Goal: Task Accomplishment & Management: Complete application form

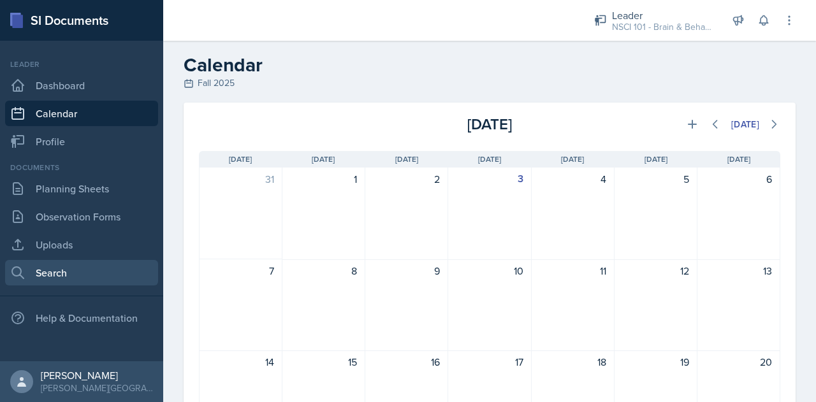
click at [57, 280] on link "Search" at bounding box center [81, 273] width 153 height 26
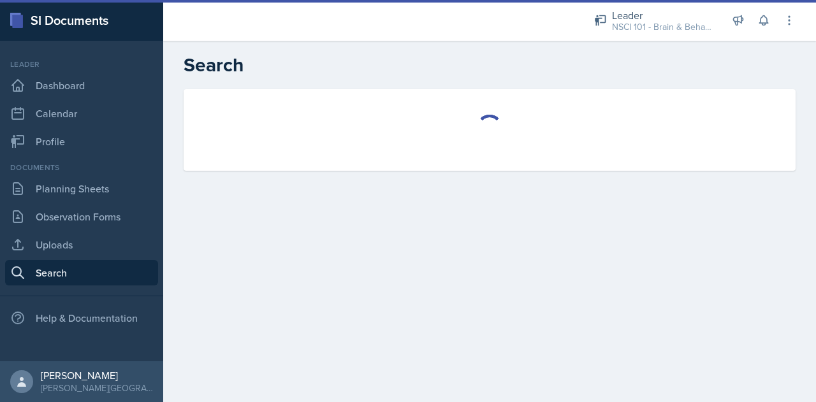
select select "all"
select select "1"
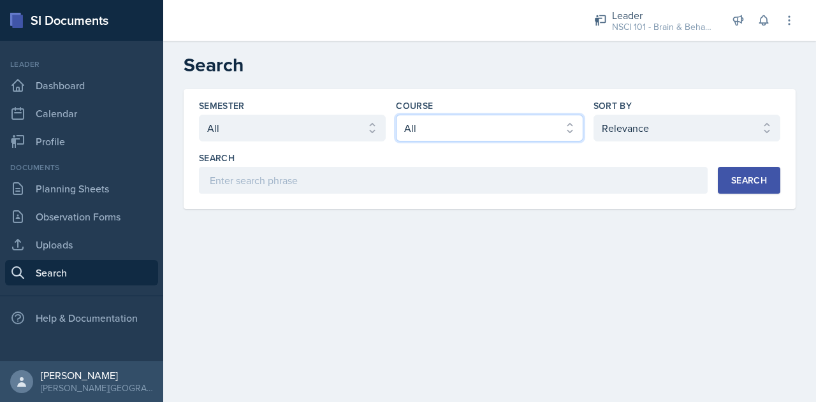
click at [521, 135] on select "Select course All ACCT 113 - Principles of Accounting I ACCT 213 - Intermediate…" at bounding box center [489, 128] width 187 height 27
select select "81bb374f-e51e-405f-8b12-8170eea9df7e"
click at [515, 131] on select "Select course All ACCT 113 - Principles of Accounting I ACCT 213 - Intermediate…" at bounding box center [489, 128] width 187 height 27
click at [739, 181] on div "Search" at bounding box center [750, 180] width 36 height 10
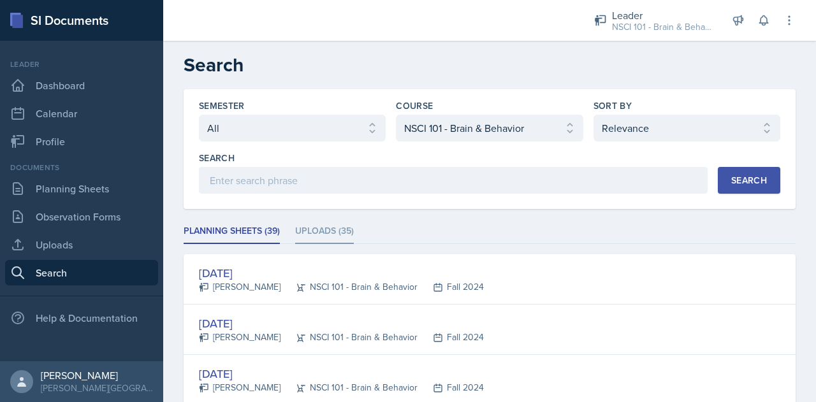
click at [324, 229] on li "Uploads (35)" at bounding box center [324, 231] width 59 height 25
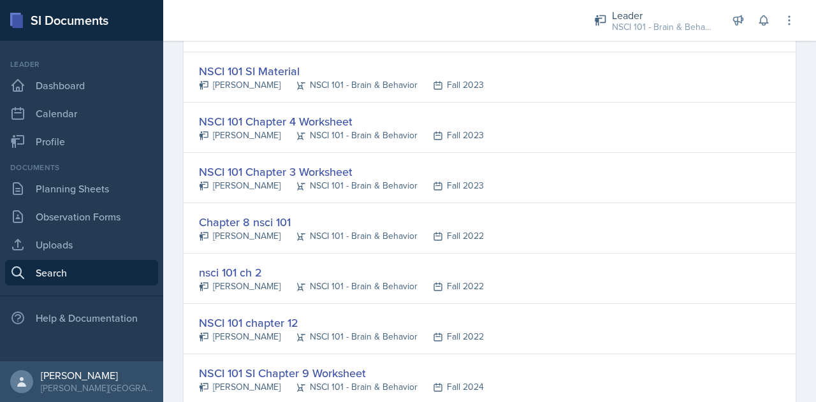
scroll to position [462, 0]
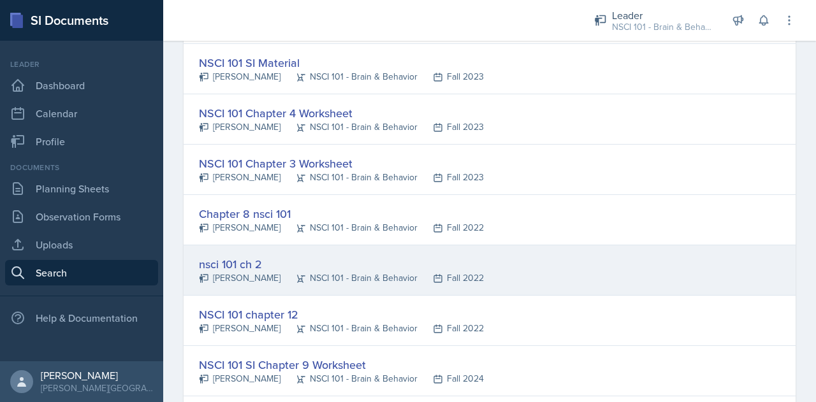
click at [242, 257] on div "nsci 101 ch 2" at bounding box center [341, 264] width 285 height 17
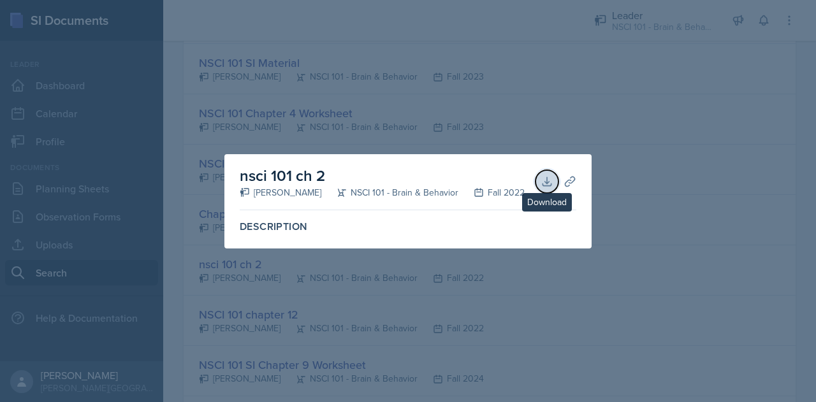
click at [547, 187] on icon at bounding box center [547, 181] width 13 height 13
click at [684, 178] on div at bounding box center [408, 201] width 816 height 402
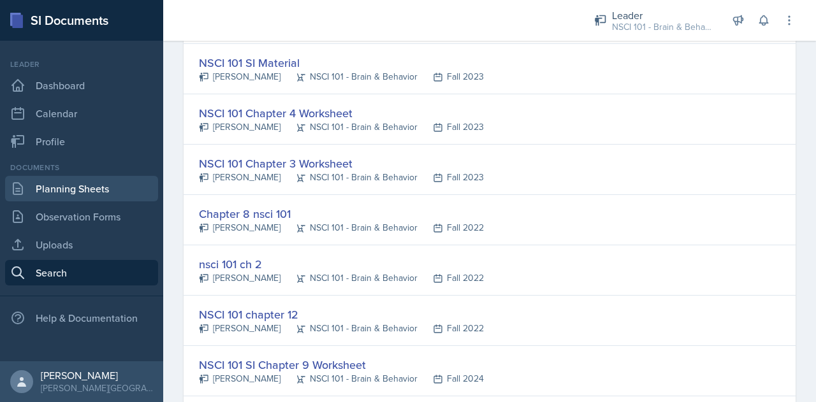
click at [72, 184] on link "Planning Sheets" at bounding box center [81, 189] width 153 height 26
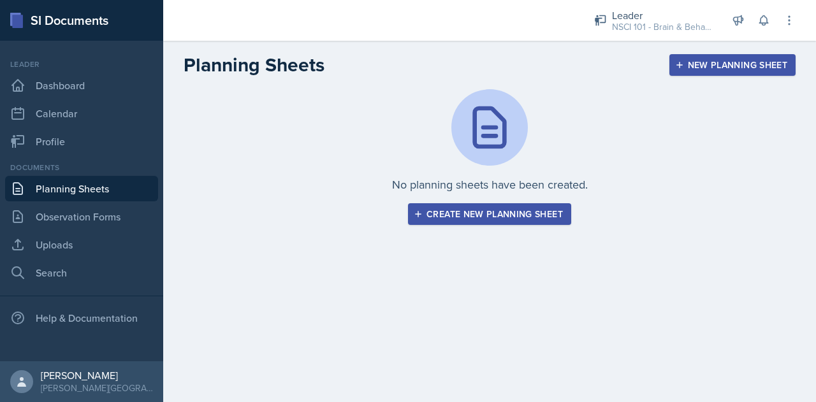
click at [483, 214] on div "Create new planning sheet" at bounding box center [489, 214] width 147 height 10
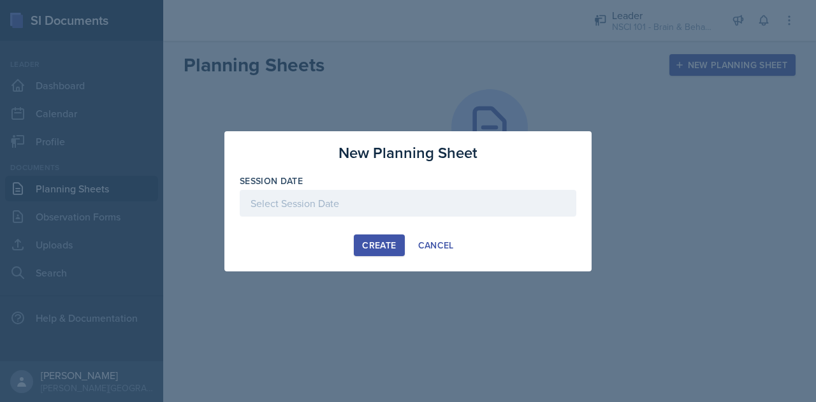
click at [411, 199] on div at bounding box center [408, 203] width 337 height 27
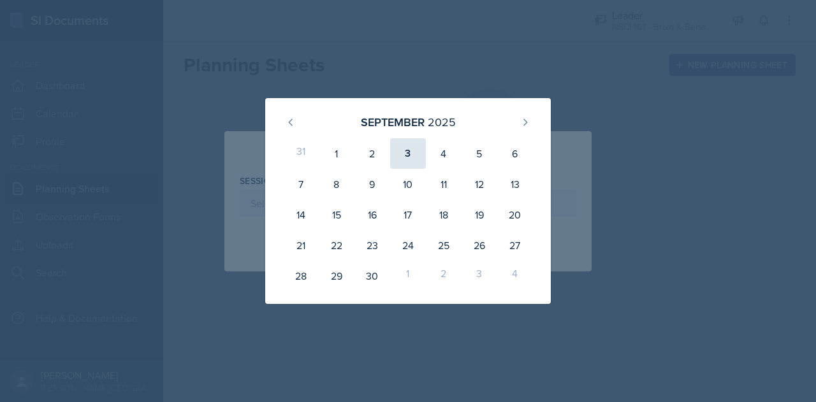
click at [406, 154] on div "3" at bounding box center [408, 153] width 36 height 31
type input "[DATE]"
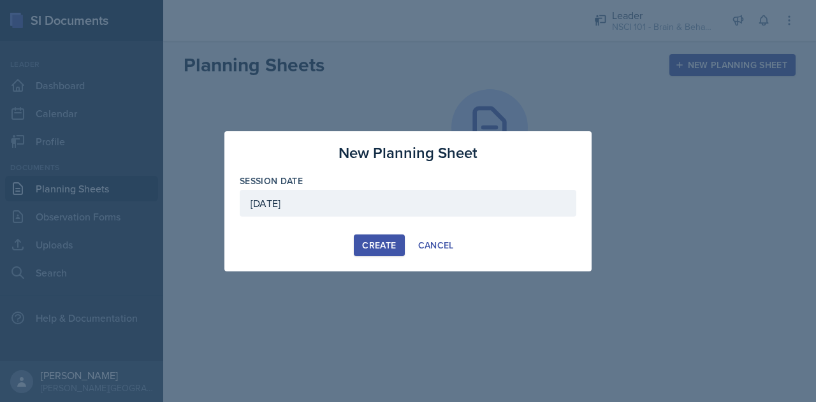
click at [384, 247] on div "Create" at bounding box center [379, 245] width 34 height 10
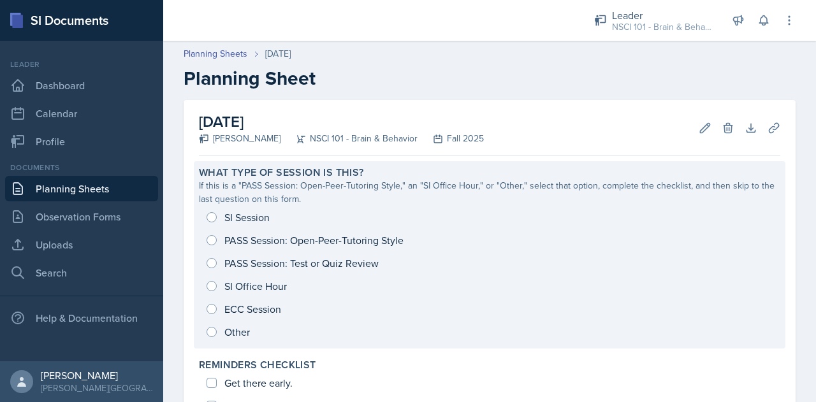
click at [264, 216] on div "SI Session PASS Session: Open-Peer-Tutoring Style PASS Session: Test or Quiz Re…" at bounding box center [490, 275] width 582 height 138
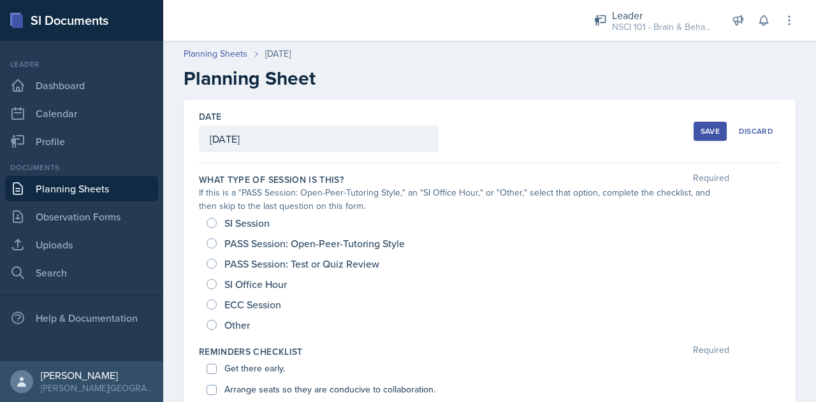
click at [247, 213] on div "SI Session" at bounding box center [240, 223] width 66 height 20
click at [257, 222] on span "SI Session" at bounding box center [247, 223] width 45 height 13
click at [217, 222] on input "SI Session" at bounding box center [212, 223] width 10 height 10
radio input "true"
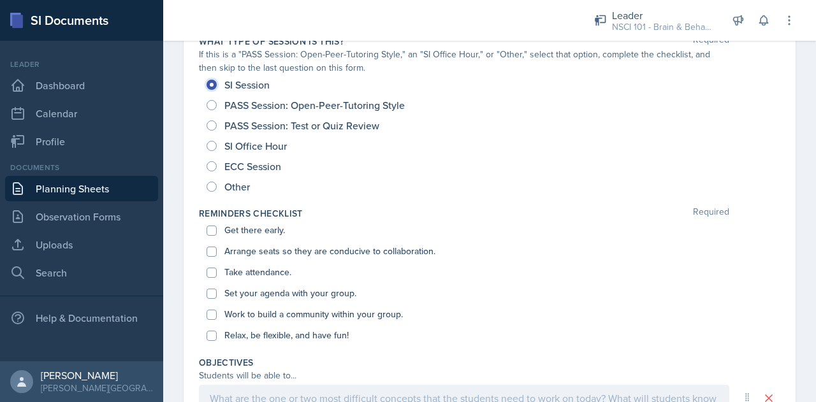
scroll to position [140, 0]
click at [263, 226] on label "Get there early." at bounding box center [255, 229] width 61 height 13
click at [217, 226] on input "Get there early." at bounding box center [212, 230] width 10 height 10
checkbox input "true"
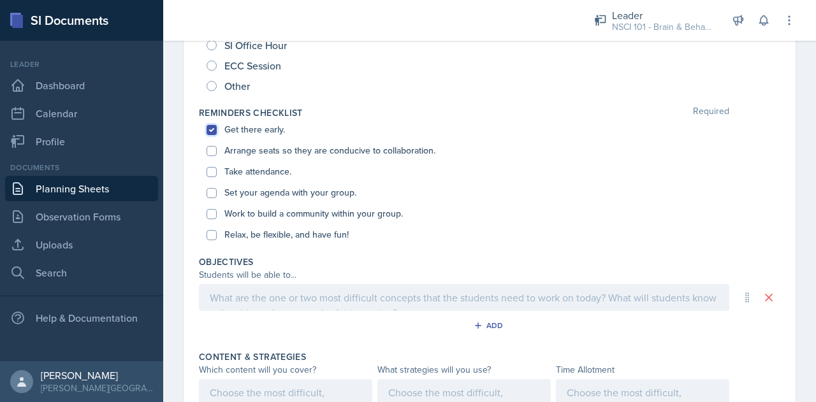
scroll to position [240, 0]
click at [257, 169] on label "Take attendance." at bounding box center [258, 170] width 67 height 13
click at [217, 169] on input "Take attendance." at bounding box center [212, 171] width 10 height 10
checkbox input "true"
click at [284, 190] on label "Set your agenda with your group." at bounding box center [291, 191] width 132 height 13
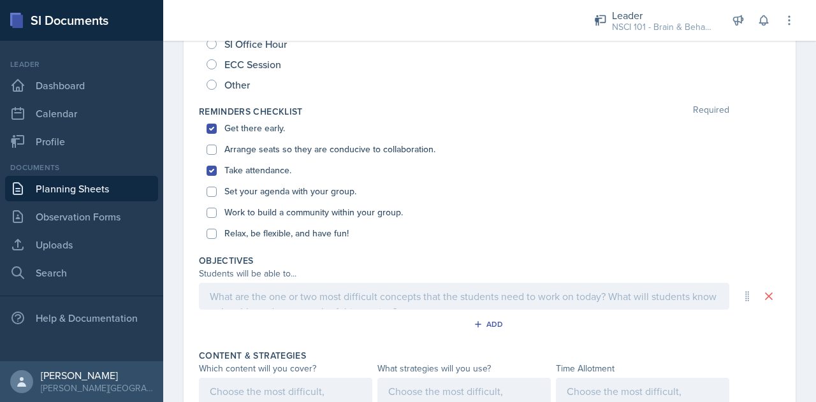
click at [217, 190] on input "Set your agenda with your group." at bounding box center [212, 192] width 10 height 10
checkbox input "true"
click at [294, 212] on label "Work to build a community within your group." at bounding box center [314, 212] width 179 height 13
click at [217, 212] on input "Work to build a community within your group." at bounding box center [212, 213] width 10 height 10
checkbox input "true"
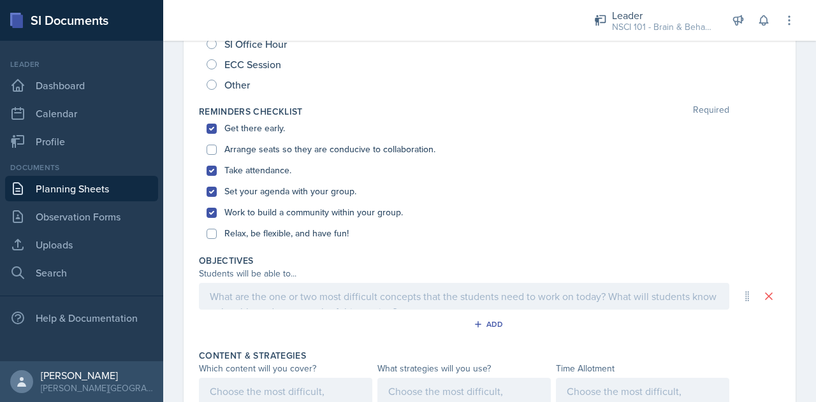
click at [299, 236] on label "Relax, be flexible, and have fun!" at bounding box center [287, 233] width 124 height 13
click at [217, 236] on input "Relax, be flexible, and have fun!" at bounding box center [212, 234] width 10 height 10
checkbox input "true"
click at [282, 144] on label "Arrange seats so they are conducive to collaboration." at bounding box center [330, 149] width 211 height 13
click at [217, 145] on input "Arrange seats so they are conducive to collaboration." at bounding box center [212, 150] width 10 height 10
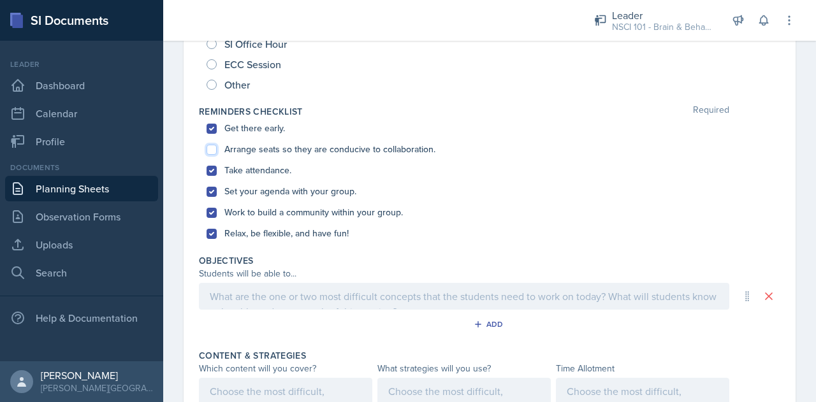
checkbox input "true"
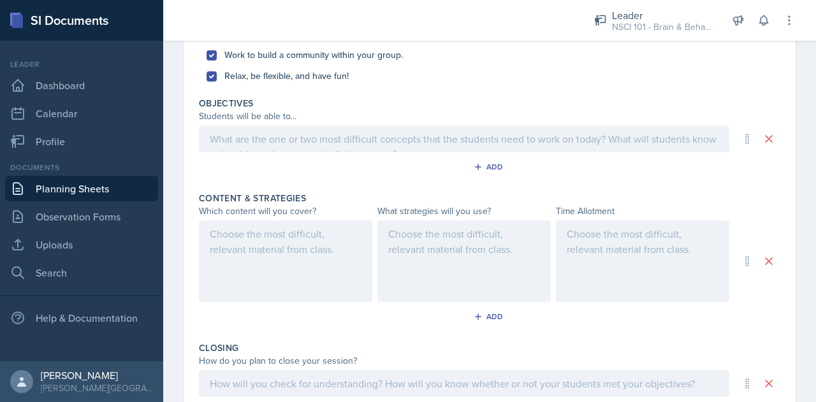
scroll to position [399, 0]
click at [364, 133] on p at bounding box center [464, 138] width 509 height 15
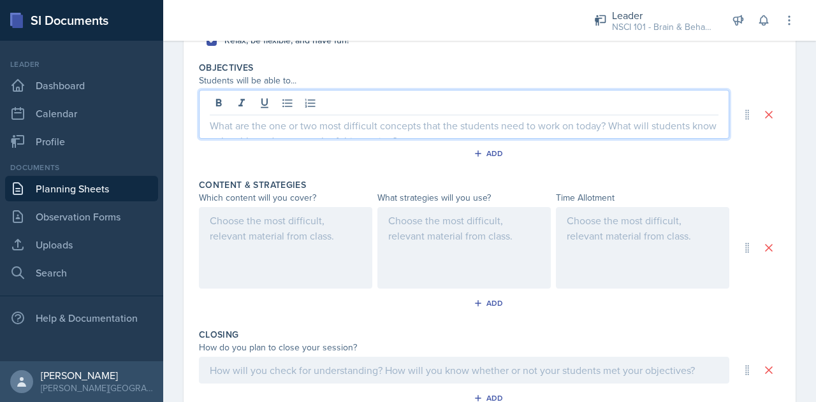
scroll to position [432, 0]
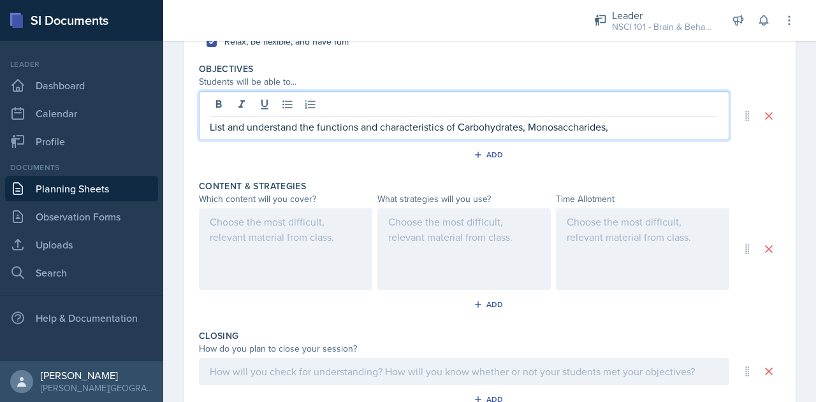
click at [621, 123] on p "List and understand the functions and characteristics of Carbohydrates, Monosac…" at bounding box center [464, 126] width 509 height 15
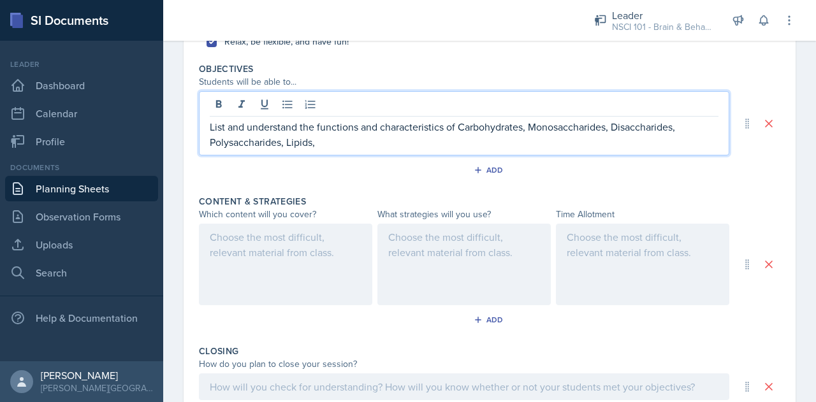
click at [382, 129] on p "List and understand the functions and characteristics of Carbohydrates, Monosac…" at bounding box center [464, 134] width 509 height 31
click at [427, 130] on p "List and understand the functions, characteristics of Carbohydrates, Monosaccha…" at bounding box center [464, 134] width 509 height 31
click at [411, 145] on p "List and understand the functions, characteristics, and types of Carbohydrates,…" at bounding box center [464, 134] width 509 height 31
click at [388, 147] on p "List and understand the functions, characteristics, and types of Carbohydrates,…" at bounding box center [464, 134] width 509 height 31
click at [389, 146] on p "List and understand the functions, characteristics, and types of Carbohydrates,…" at bounding box center [464, 134] width 509 height 31
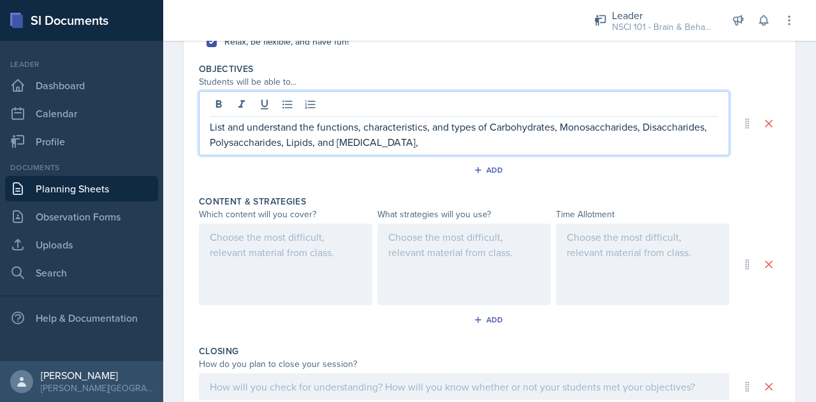
scroll to position [454, 0]
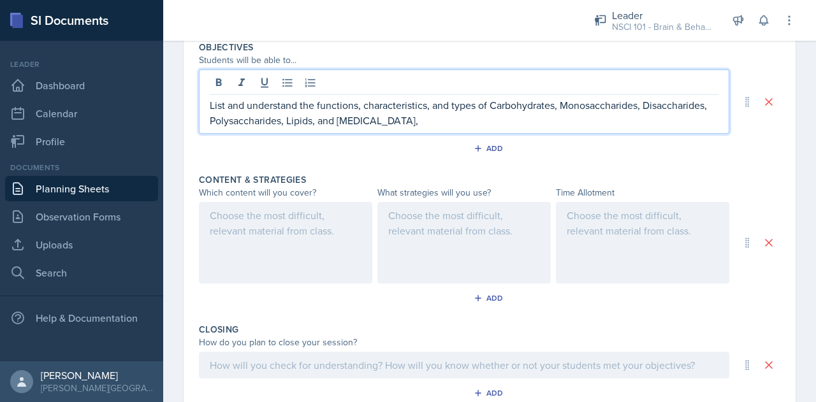
click at [310, 233] on div at bounding box center [285, 243] width 173 height 82
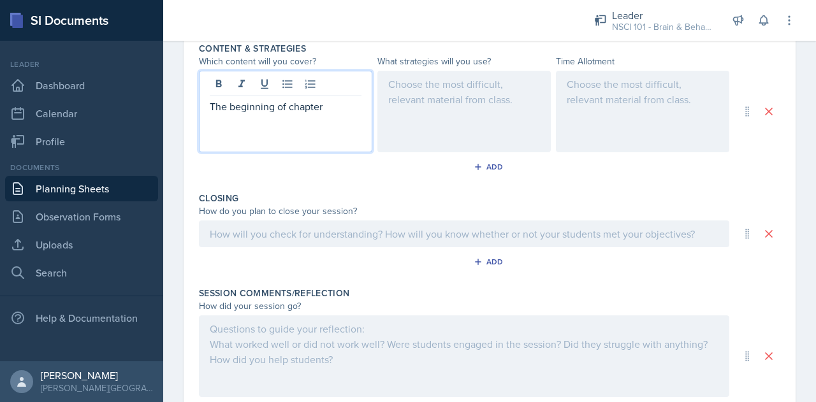
scroll to position [561, 0]
click at [306, 123] on p "The beginning of chapter 2, all about carbohydrates, lipids" at bounding box center [286, 116] width 152 height 31
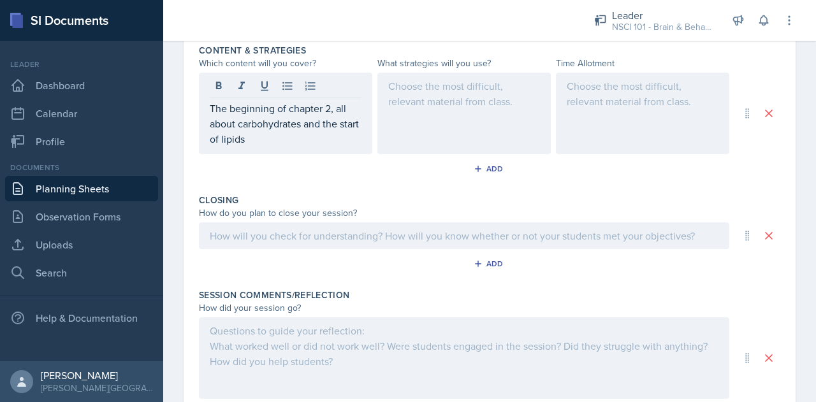
click at [445, 121] on div at bounding box center [464, 114] width 173 height 82
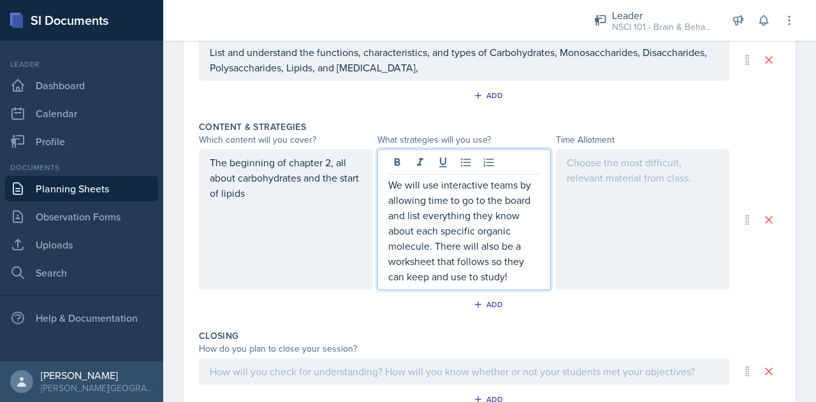
scroll to position [540, 0]
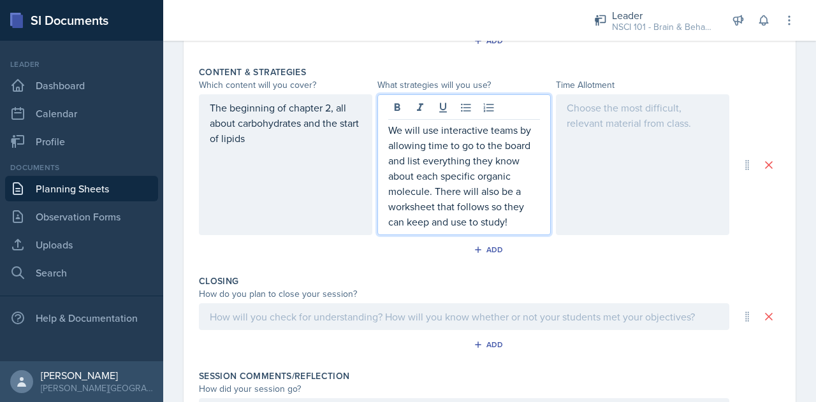
click at [612, 135] on div at bounding box center [642, 164] width 173 height 141
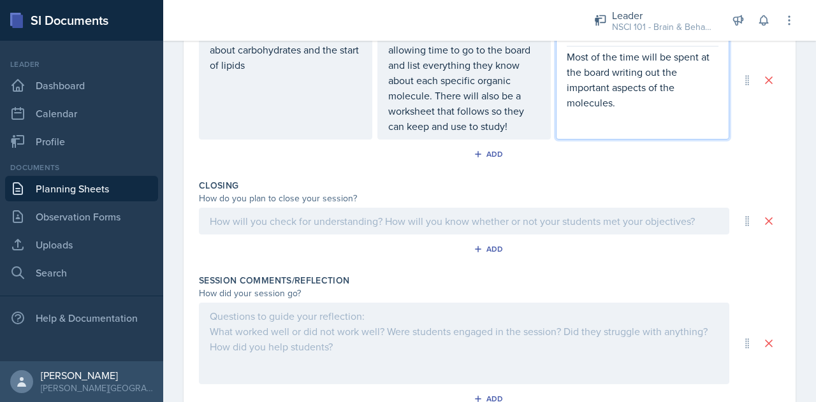
scroll to position [667, 0]
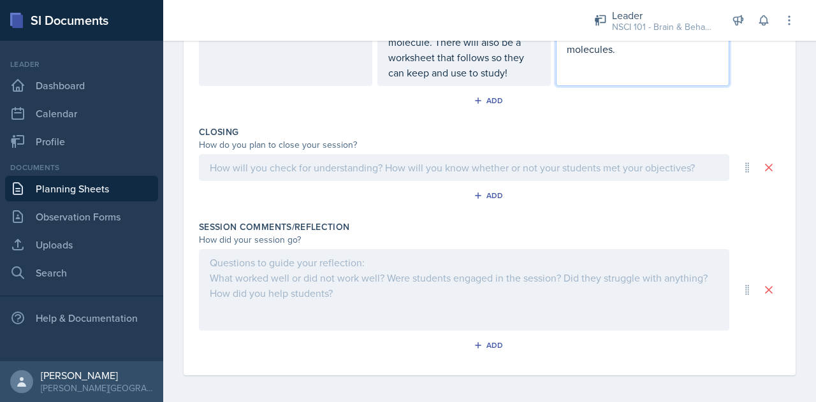
click at [387, 164] on p at bounding box center [464, 167] width 509 height 15
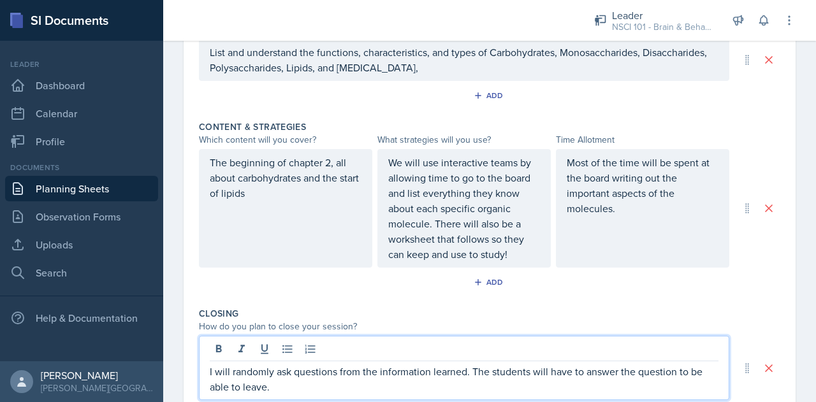
scroll to position [487, 0]
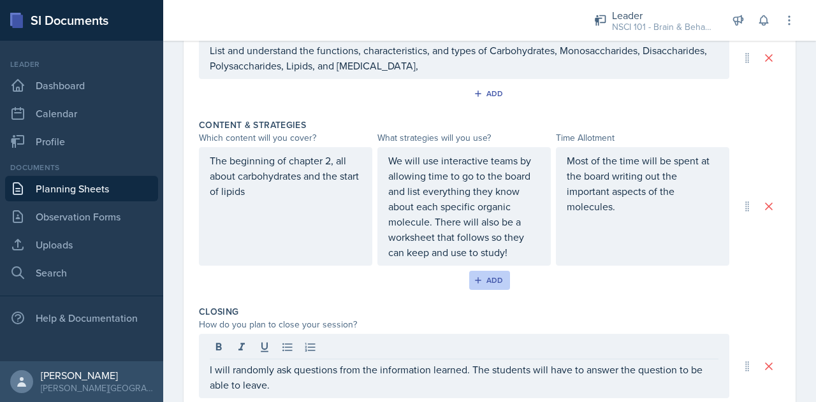
click at [487, 279] on div "Add" at bounding box center [489, 281] width 27 height 10
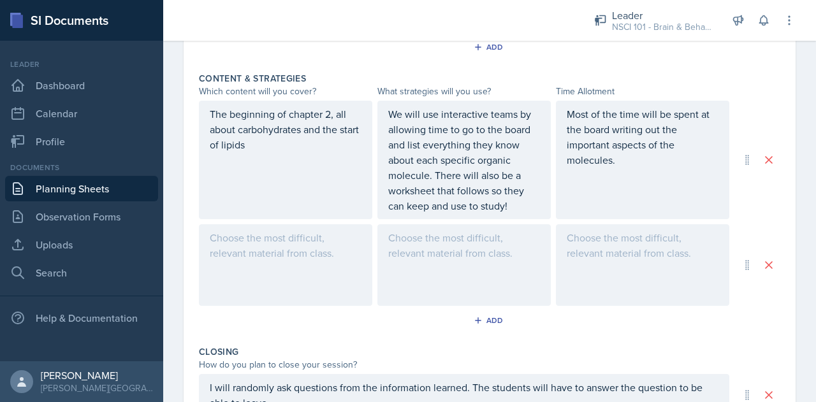
scroll to position [534, 0]
click at [758, 263] on button at bounding box center [769, 264] width 23 height 23
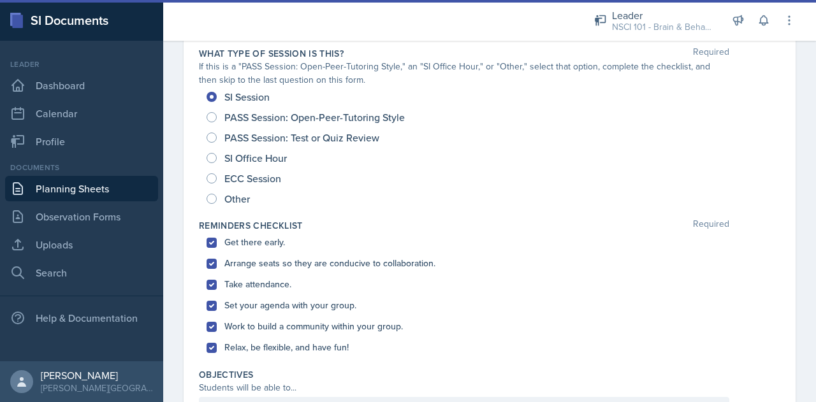
scroll to position [0, 0]
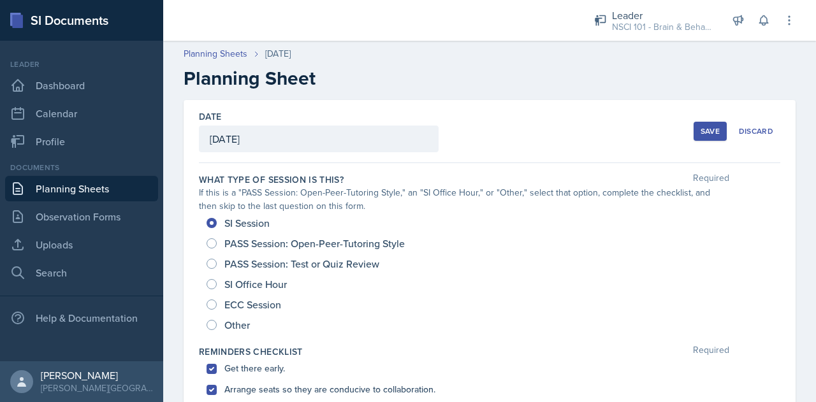
click at [529, 110] on div "Date [DATE] [DATE] 31 1 2 3 4 5 6 7 8 9 10 11 12 13 14 15 16 17 18 19 20 21 22 …" at bounding box center [490, 131] width 582 height 63
click at [714, 128] on button "Save" at bounding box center [710, 131] width 33 height 19
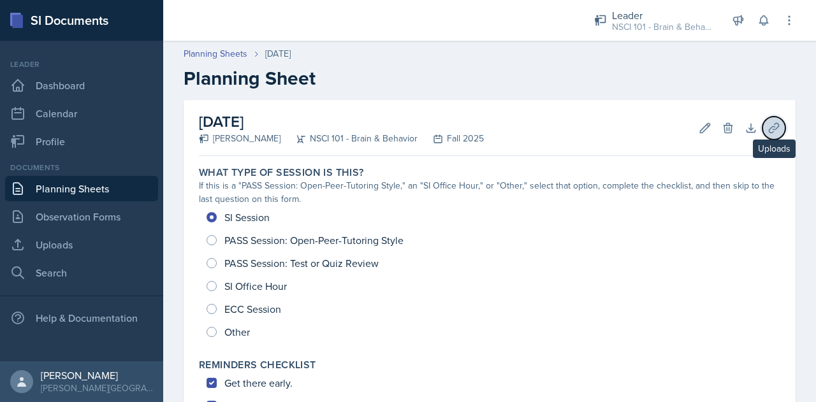
click at [769, 130] on icon at bounding box center [774, 128] width 13 height 13
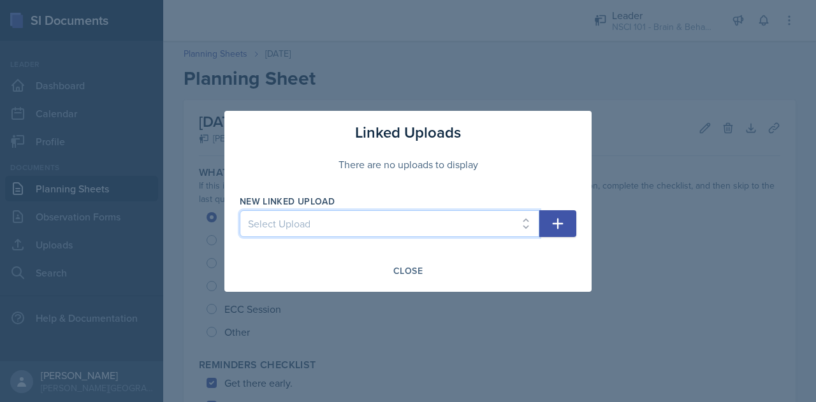
click at [516, 223] on select "Select Upload" at bounding box center [390, 223] width 300 height 27
click at [411, 225] on select "Select Upload" at bounding box center [390, 223] width 300 height 27
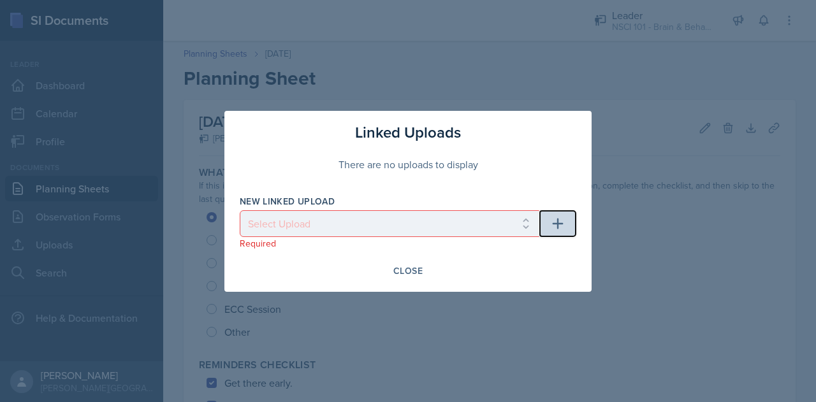
click at [543, 220] on button "button" at bounding box center [558, 223] width 37 height 27
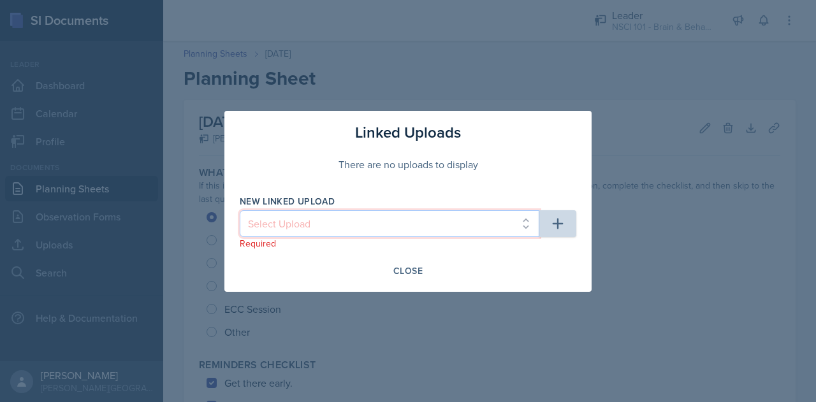
click at [476, 233] on select "Select Upload" at bounding box center [390, 223] width 300 height 27
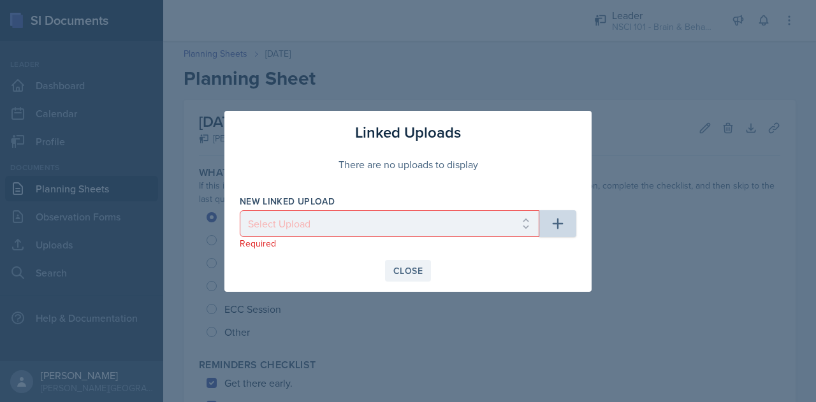
click at [415, 272] on div "Close" at bounding box center [408, 271] width 29 height 10
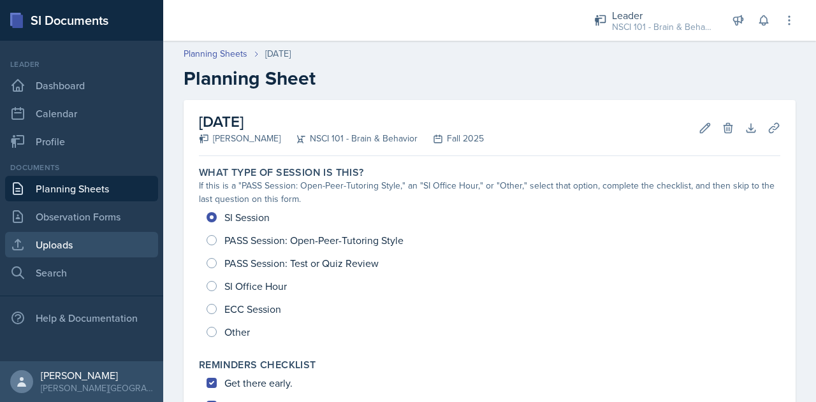
click at [38, 246] on link "Uploads" at bounding box center [81, 245] width 153 height 26
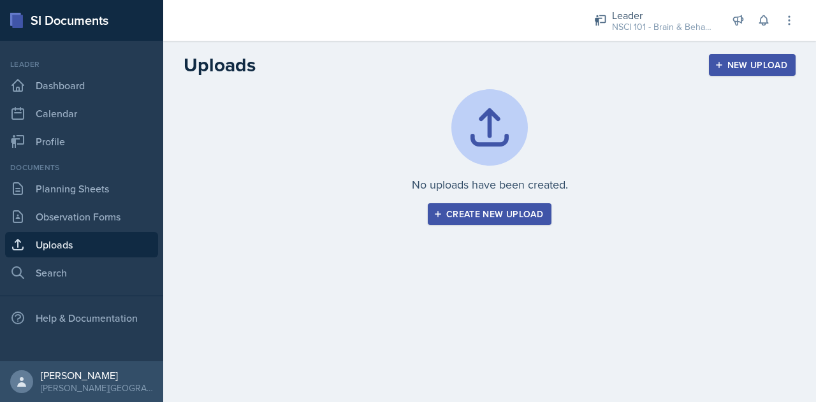
click at [476, 222] on button "Create new upload" at bounding box center [490, 214] width 124 height 22
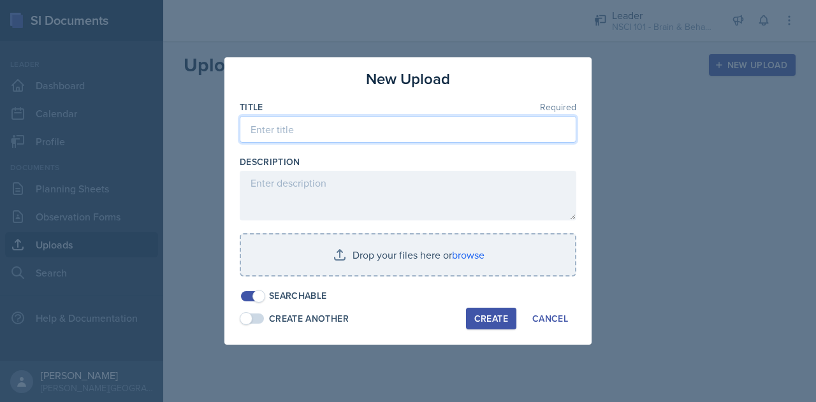
click at [360, 131] on input at bounding box center [408, 129] width 337 height 27
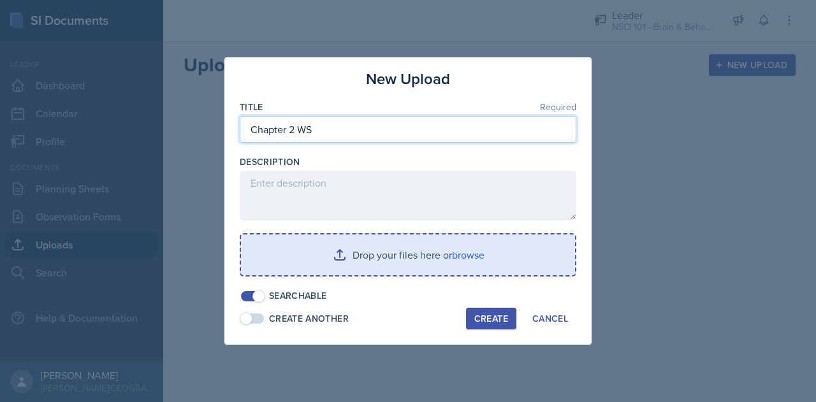
type input "Chapter 2 WS"
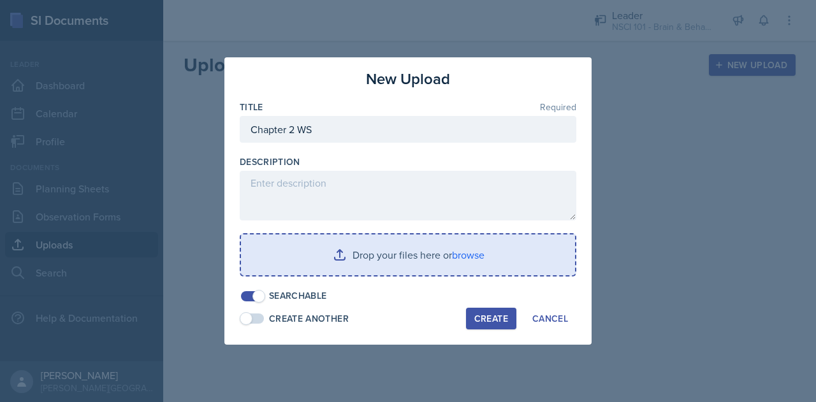
click at [398, 258] on input "file" at bounding box center [408, 255] width 334 height 41
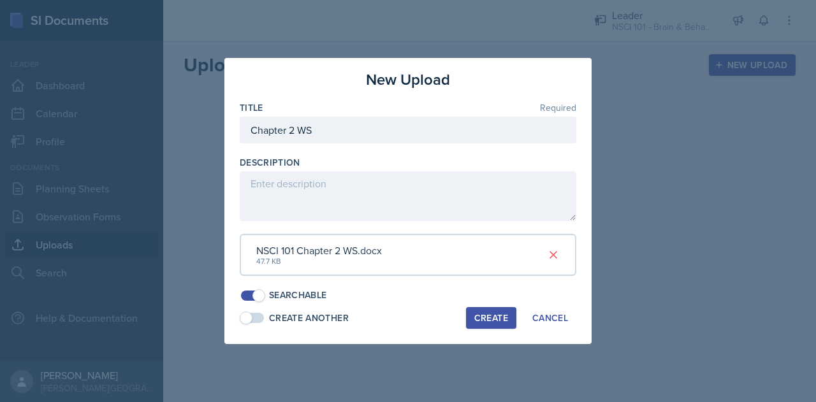
click at [489, 323] on div "Create" at bounding box center [492, 318] width 34 height 10
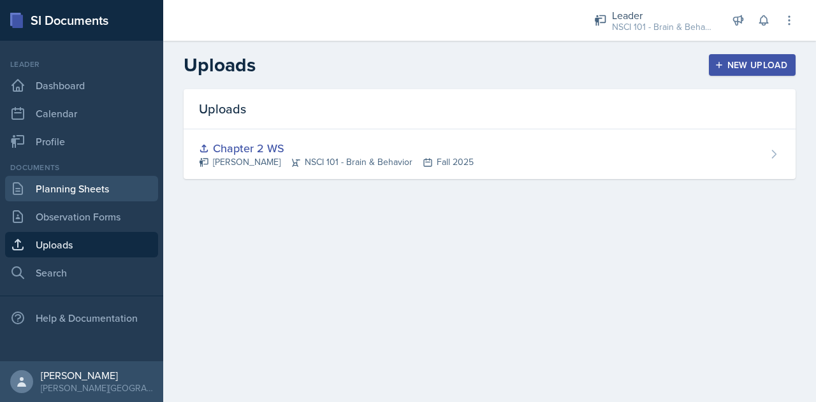
click at [76, 189] on link "Planning Sheets" at bounding box center [81, 189] width 153 height 26
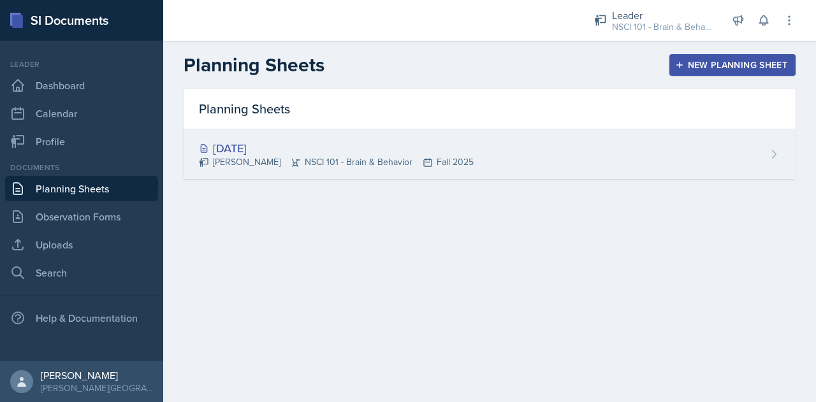
click at [612, 172] on div "[DATE] [GEOGRAPHIC_DATA][PERSON_NAME] NSCI 101 - Brain & Behavior Fall 2025" at bounding box center [490, 154] width 612 height 50
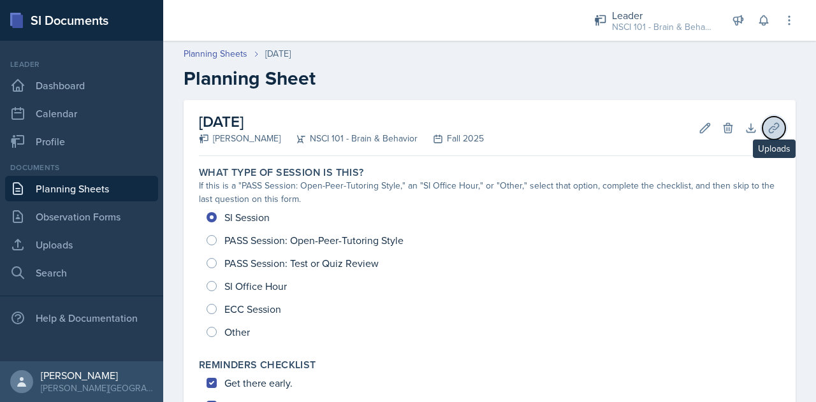
click at [769, 126] on icon at bounding box center [774, 128] width 10 height 10
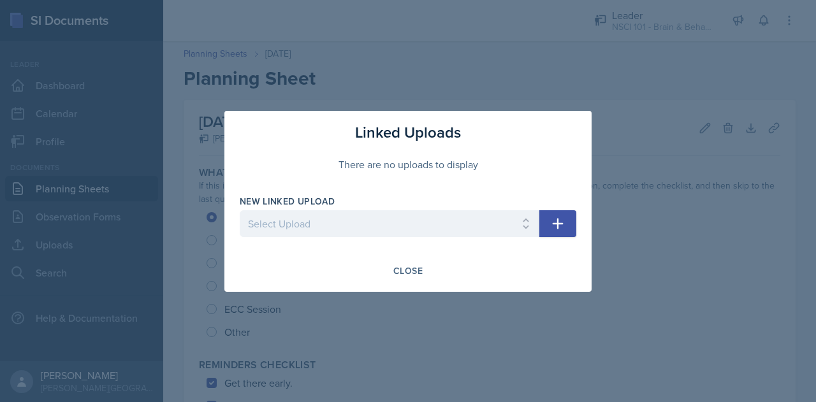
click at [551, 226] on icon "button" at bounding box center [557, 223] width 15 height 15
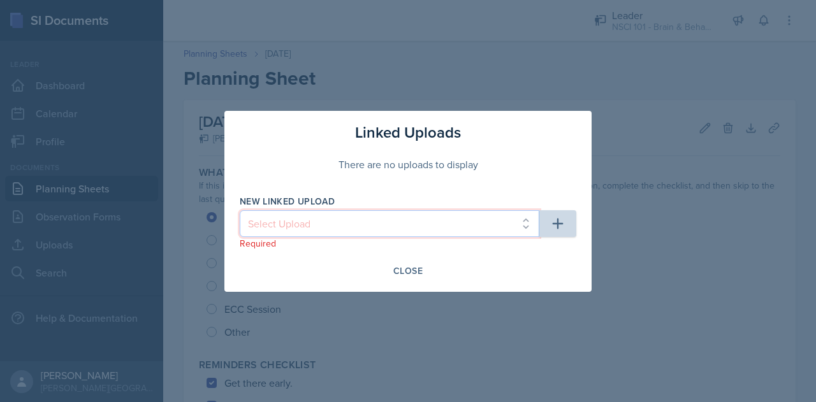
click at [410, 221] on select "Select Upload Chapter 2 WS" at bounding box center [390, 223] width 300 height 27
select select "d52801a9-8f1f-4cd7-853b-ce8409974281"
click at [240, 210] on select "Select Upload Chapter 2 WS" at bounding box center [390, 223] width 300 height 27
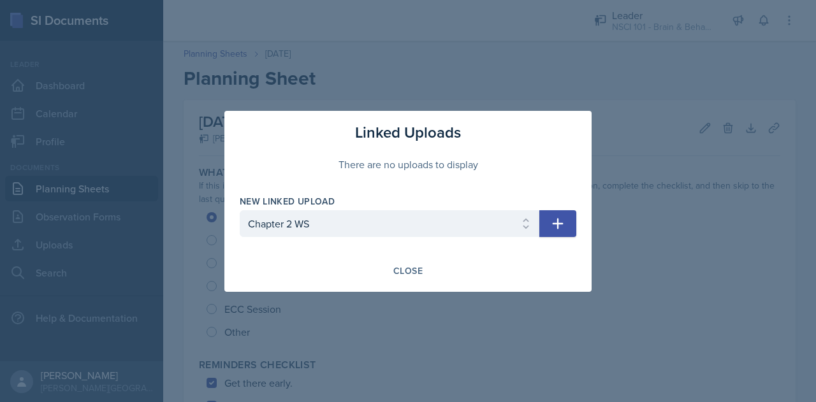
click at [563, 228] on icon "button" at bounding box center [557, 223] width 15 height 15
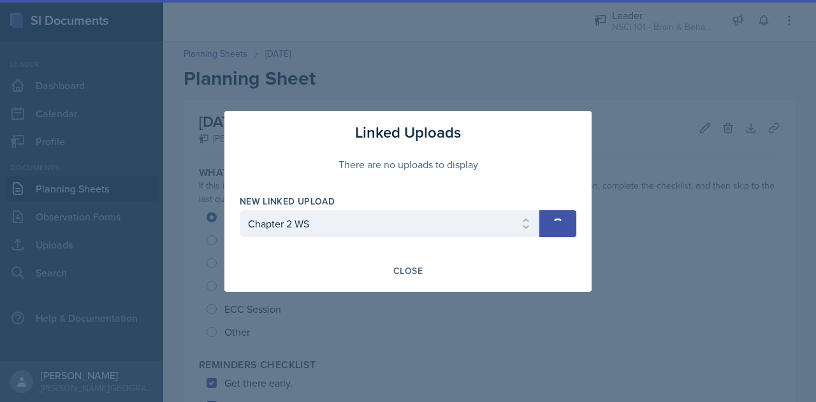
select select
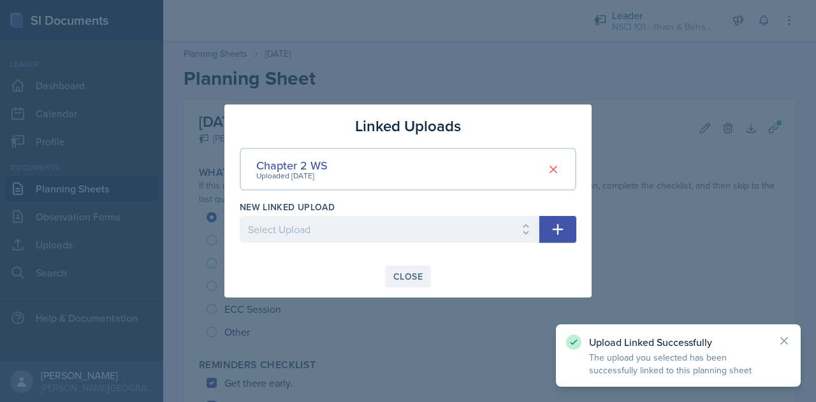
click at [416, 273] on div "Close" at bounding box center [408, 277] width 29 height 10
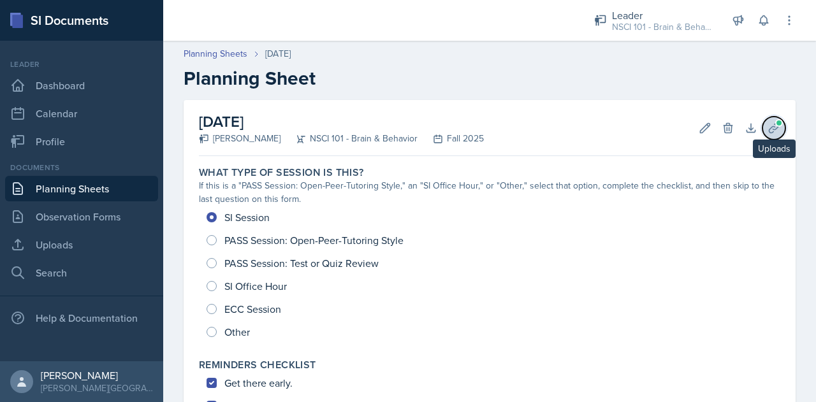
click at [776, 126] on span at bounding box center [780, 123] width 8 height 8
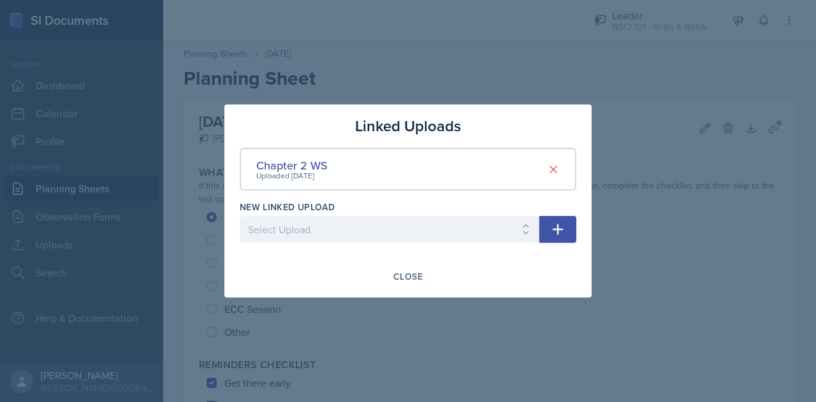
click at [356, 170] on div "Chapter 2 WS Uploaded [DATE]" at bounding box center [408, 169] width 337 height 43
click at [293, 164] on div "Chapter 2 WS" at bounding box center [291, 165] width 71 height 17
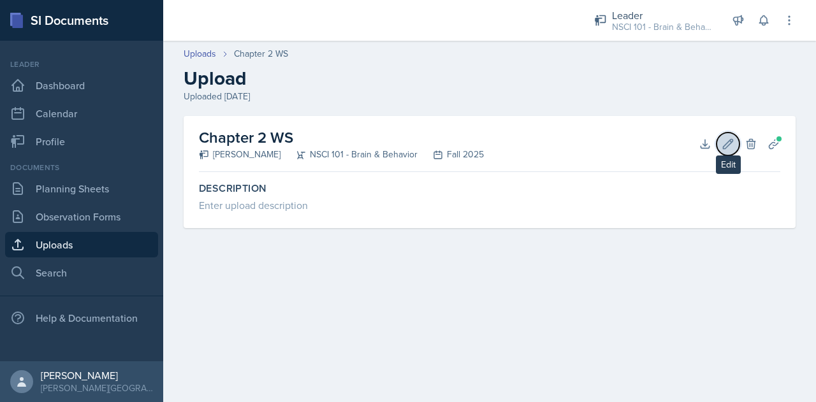
click at [728, 147] on icon at bounding box center [728, 144] width 13 height 13
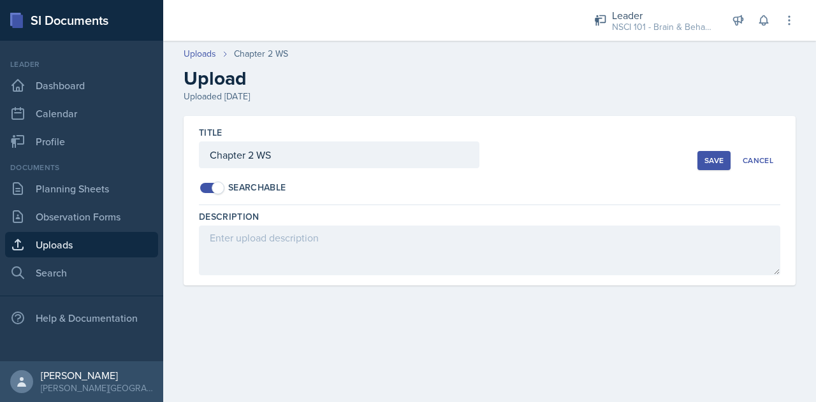
click at [715, 159] on div "Save" at bounding box center [714, 161] width 19 height 10
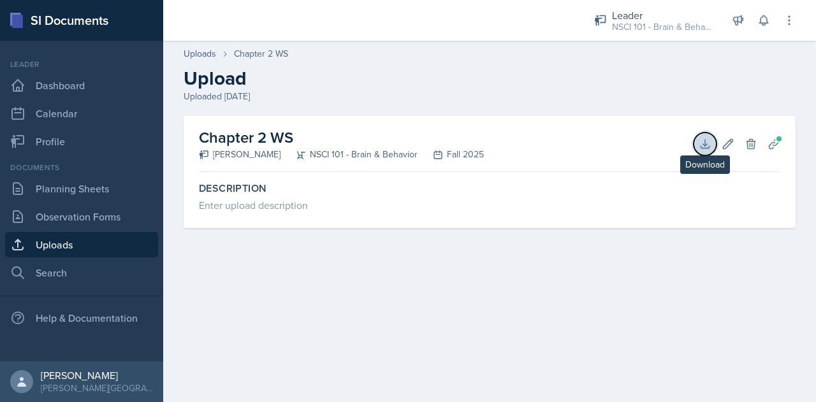
click at [703, 145] on icon at bounding box center [705, 144] width 13 height 13
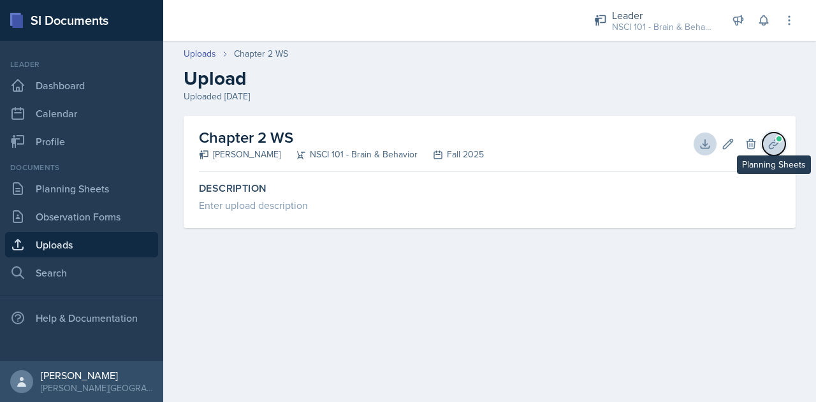
click at [776, 140] on span at bounding box center [780, 139] width 8 height 8
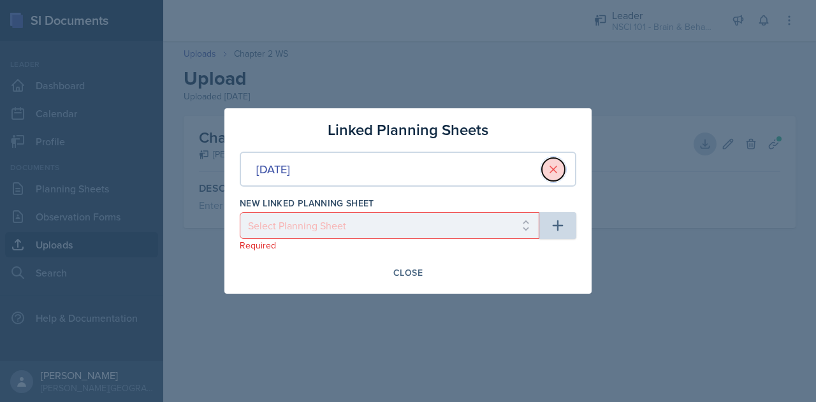
click at [551, 168] on icon at bounding box center [553, 169] width 13 height 13
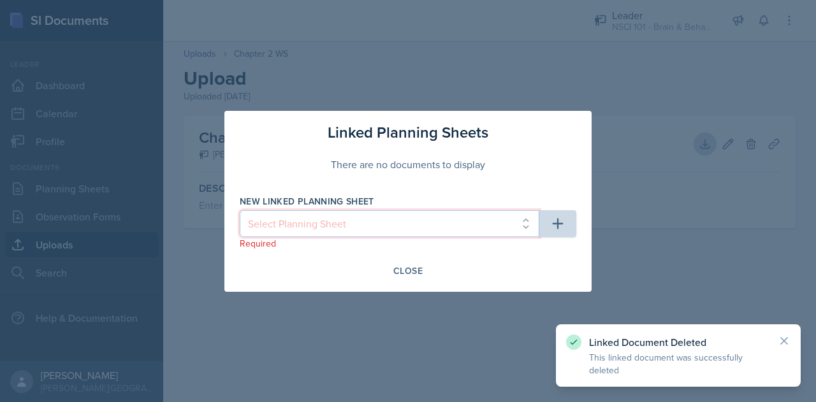
click at [508, 216] on select "Select Planning Sheet [DATE]" at bounding box center [390, 223] width 300 height 27
select select "4604cda8-33ab-4224-8163-ee3560e8cfec"
click at [240, 210] on select "Select Planning Sheet [DATE]" at bounding box center [390, 223] width 300 height 27
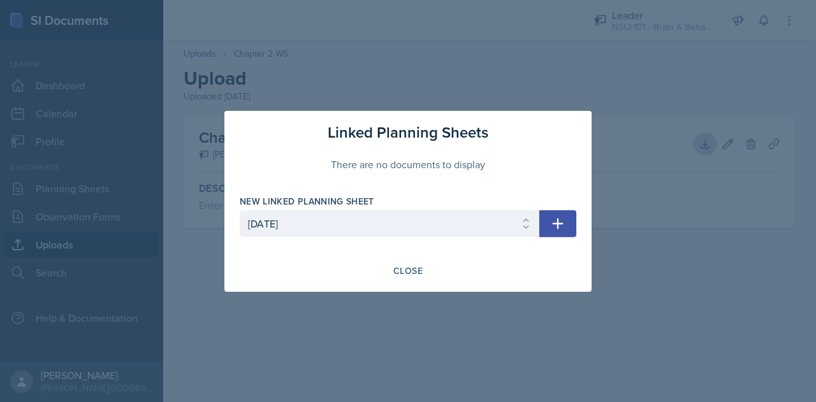
click at [558, 231] on icon "button" at bounding box center [557, 223] width 15 height 15
select select
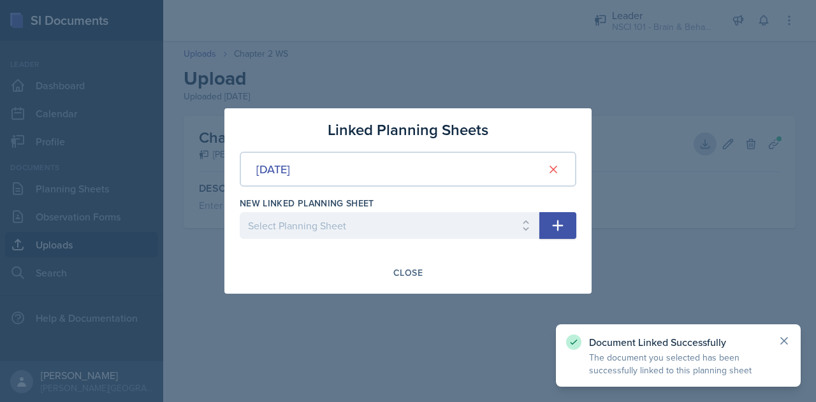
click at [790, 337] on icon at bounding box center [784, 341] width 13 height 13
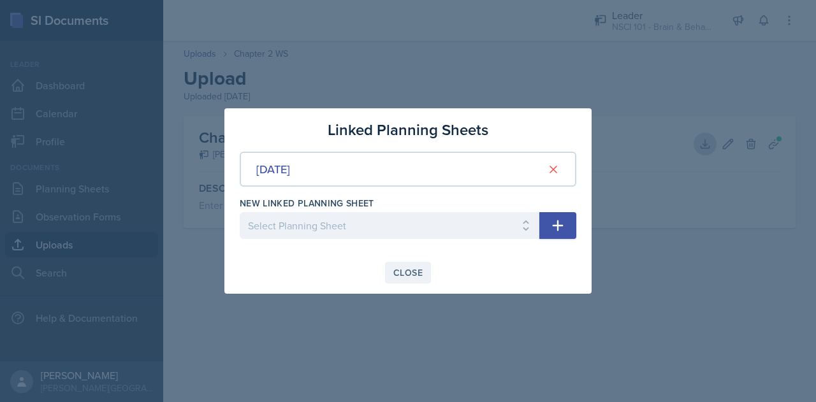
click at [401, 271] on div "Close" at bounding box center [408, 273] width 29 height 10
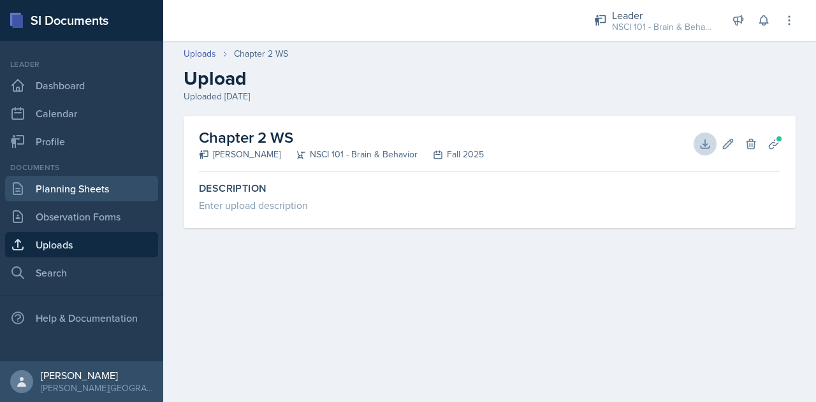
click at [84, 184] on link "Planning Sheets" at bounding box center [81, 189] width 153 height 26
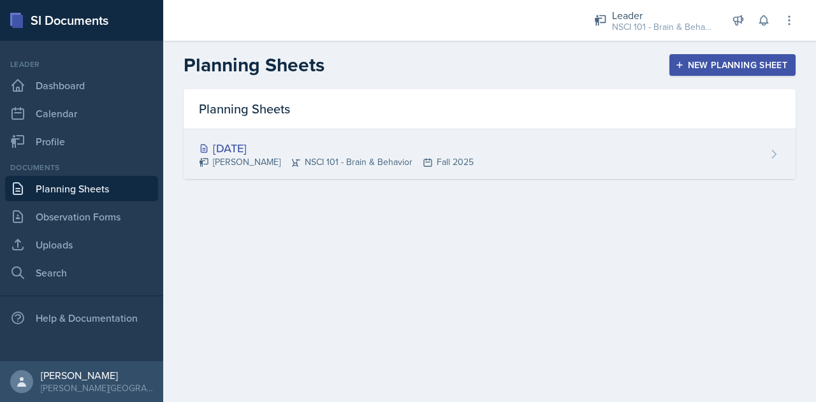
click at [267, 142] on div "[DATE]" at bounding box center [336, 148] width 275 height 17
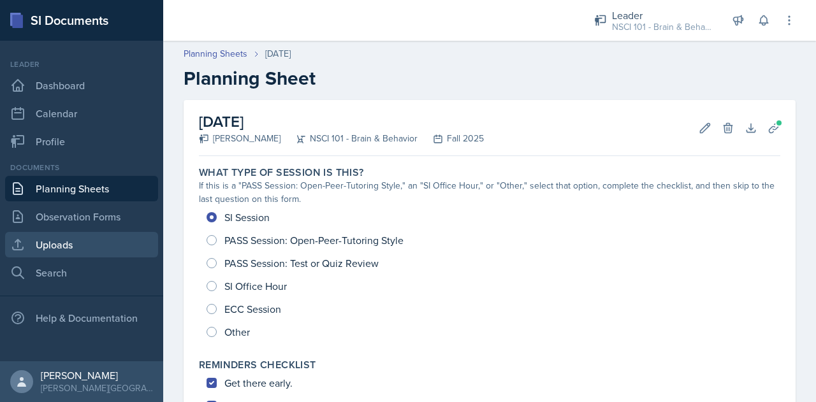
click at [54, 249] on link "Uploads" at bounding box center [81, 245] width 153 height 26
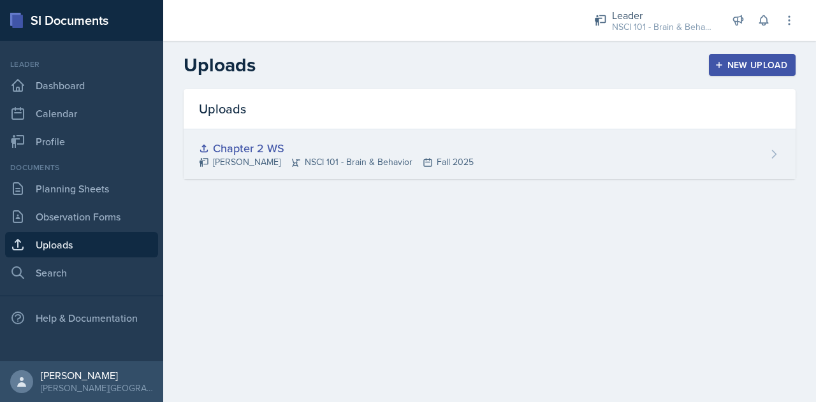
click at [274, 145] on div "Chapter 2 WS" at bounding box center [336, 148] width 275 height 17
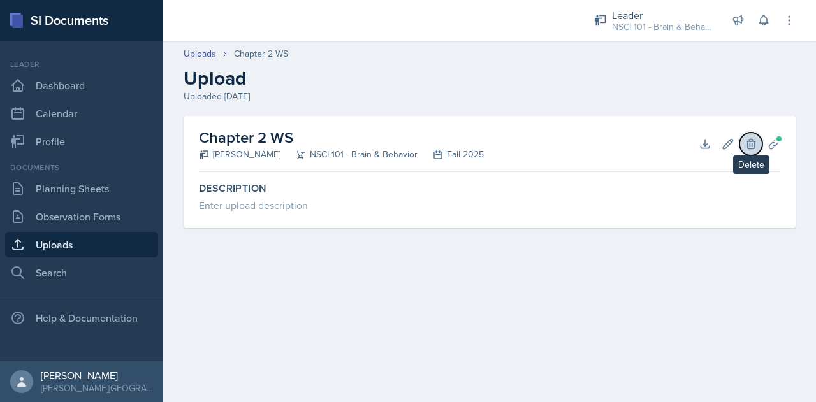
click at [749, 147] on icon at bounding box center [751, 144] width 13 height 13
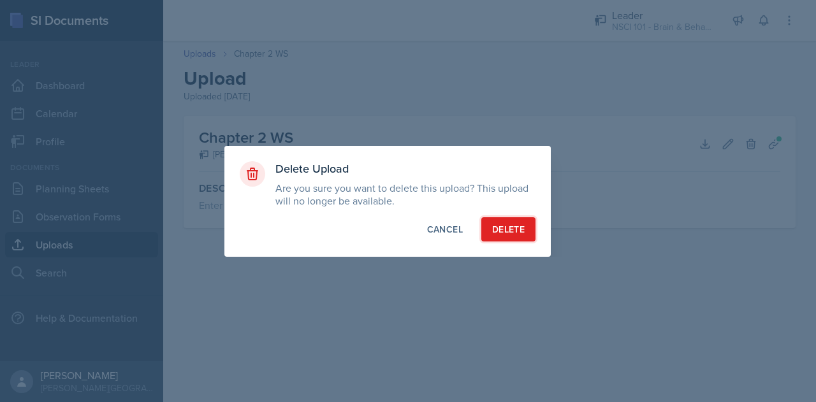
click at [531, 227] on button "Delete" at bounding box center [509, 229] width 54 height 24
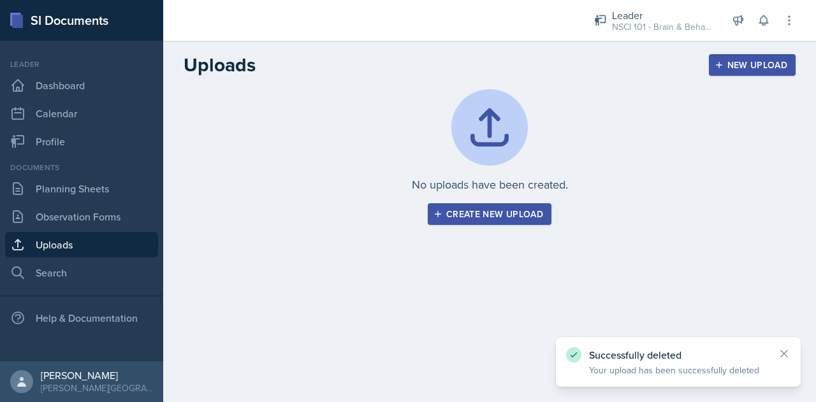
click at [499, 212] on div "Create new upload" at bounding box center [489, 214] width 107 height 10
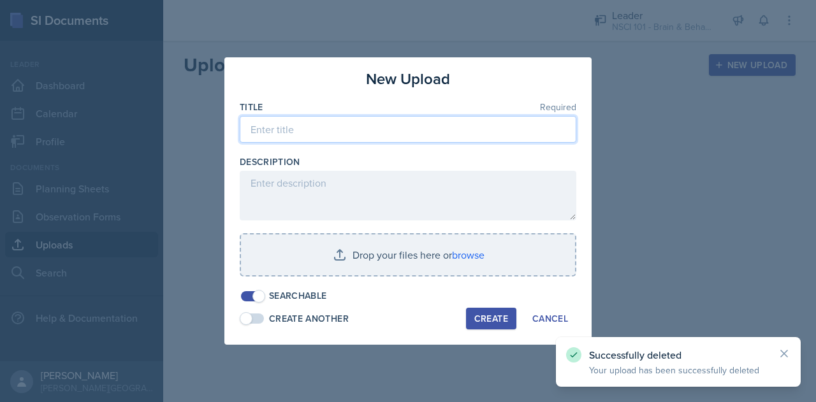
click at [394, 121] on input at bounding box center [408, 129] width 337 height 27
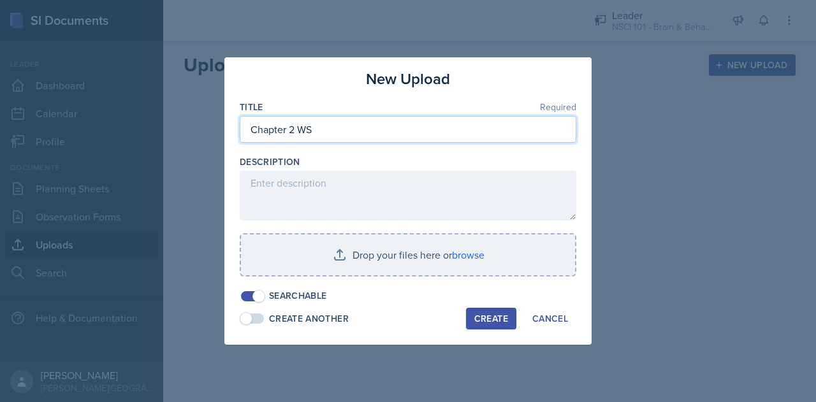
click at [248, 131] on input "Chapter 2 WS" at bounding box center [408, 129] width 337 height 27
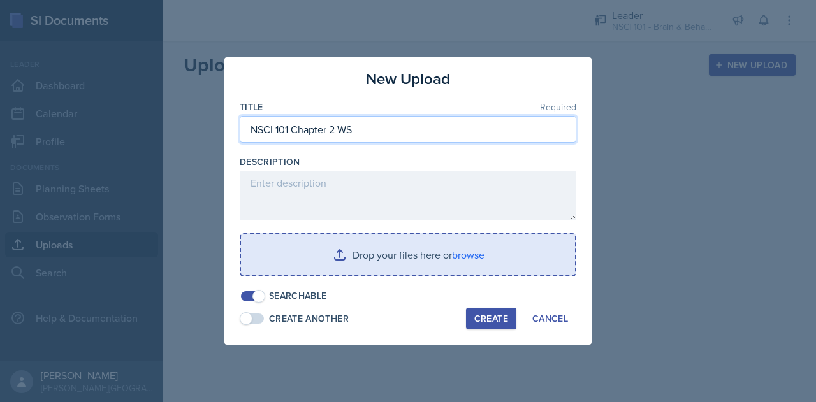
type input "NSCI 101 Chapter 2 WS"
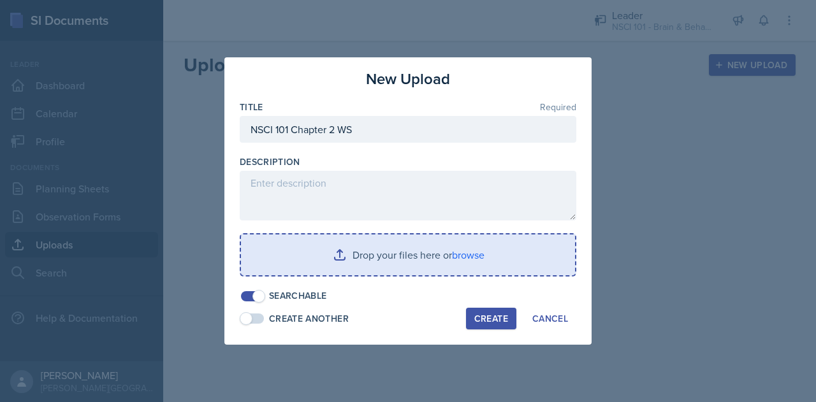
click at [388, 247] on input "file" at bounding box center [408, 255] width 334 height 41
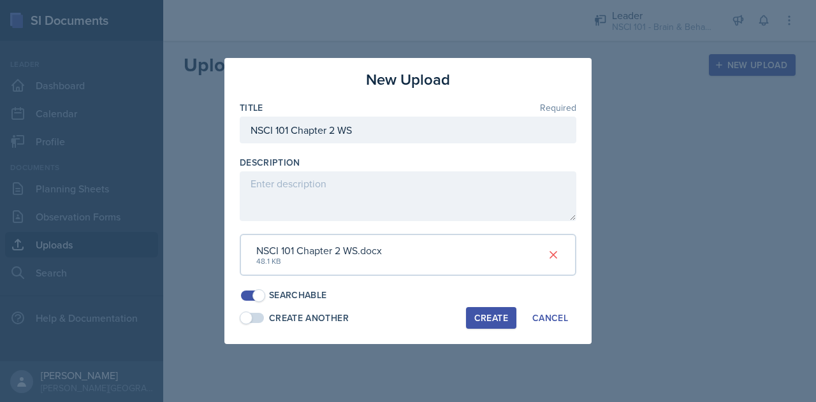
click at [500, 321] on div "Create" at bounding box center [492, 318] width 34 height 10
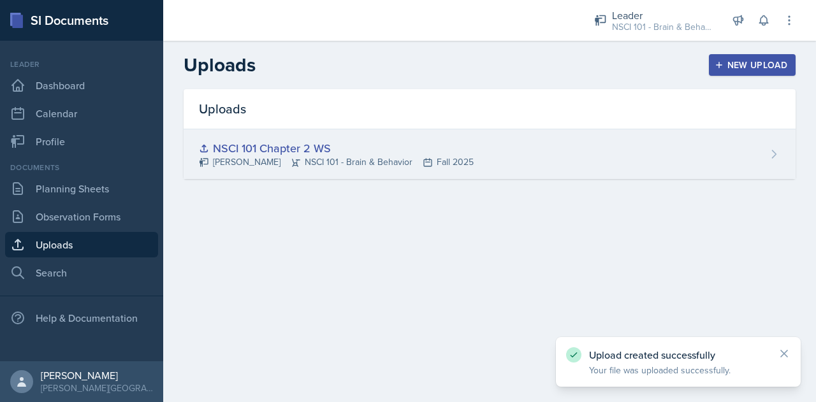
click at [298, 145] on div "NSCI 101 Chapter 2 WS" at bounding box center [336, 148] width 275 height 17
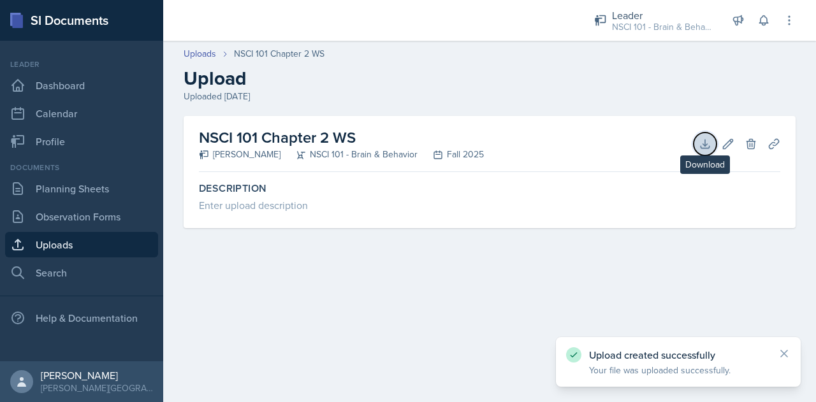
click at [709, 146] on icon at bounding box center [705, 144] width 8 height 8
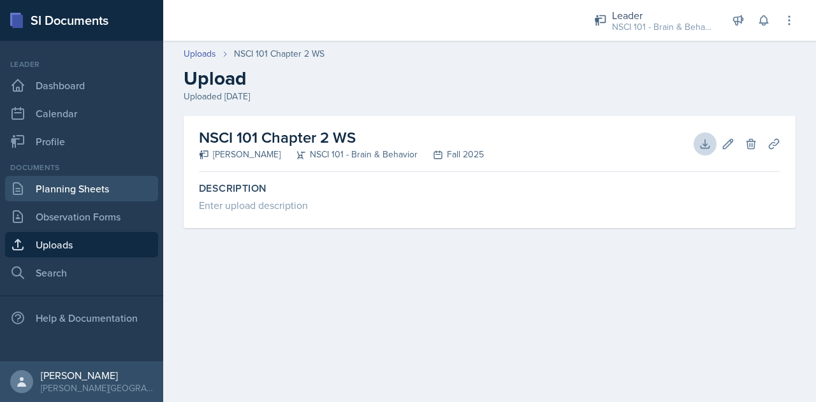
click at [84, 195] on link "Planning Sheets" at bounding box center [81, 189] width 153 height 26
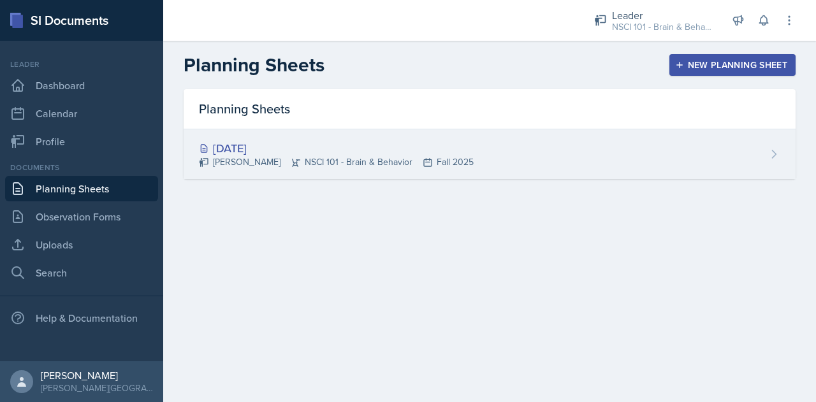
click at [248, 141] on div "[DATE]" at bounding box center [336, 148] width 275 height 17
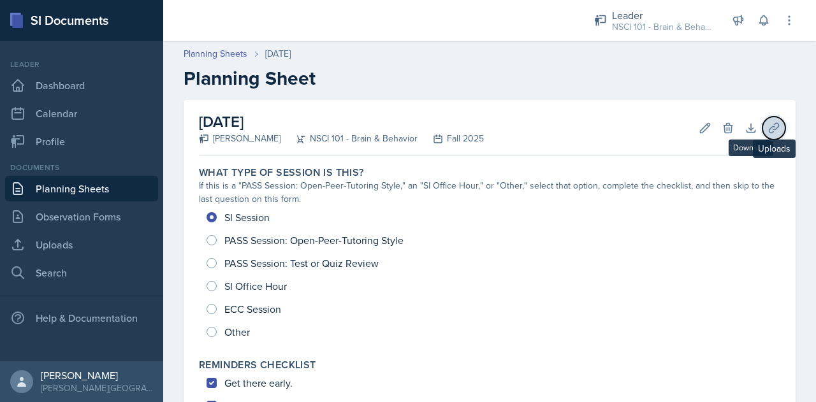
click at [768, 122] on icon at bounding box center [774, 128] width 13 height 13
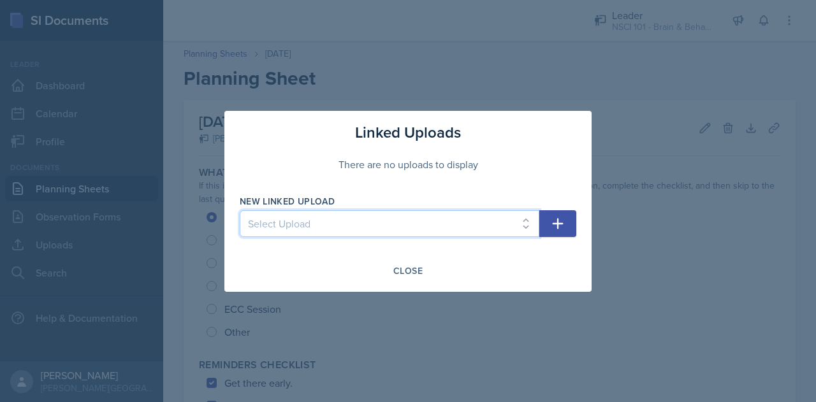
click at [476, 228] on select "Select Upload NSCI 101 Chapter 2 WS" at bounding box center [390, 223] width 300 height 27
select select "6a276814-5830-43ee-a038-34c7916c223a"
click at [240, 210] on select "Select Upload NSCI 101 Chapter 2 WS" at bounding box center [390, 223] width 300 height 27
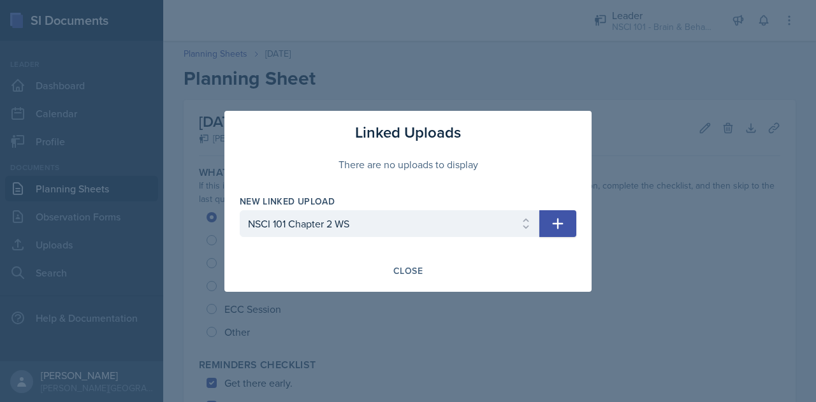
click at [551, 225] on icon "button" at bounding box center [557, 223] width 15 height 15
select select
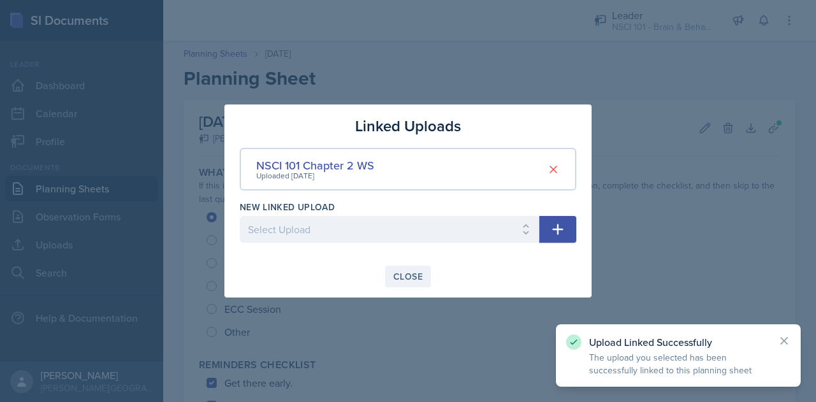
click at [411, 275] on div "Close" at bounding box center [408, 277] width 29 height 10
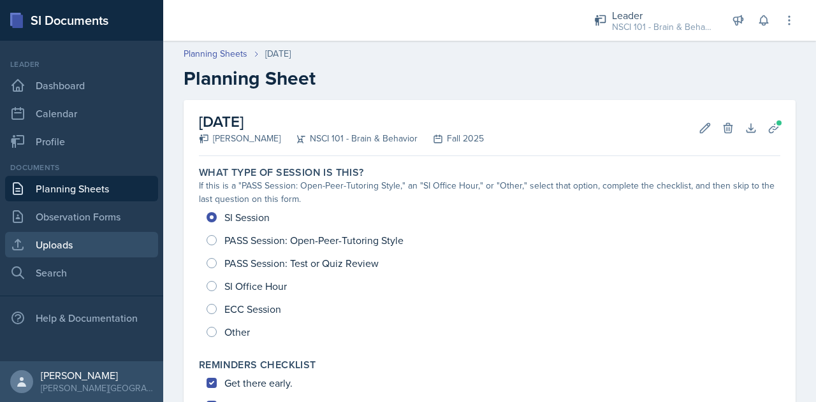
click at [53, 239] on link "Uploads" at bounding box center [81, 245] width 153 height 26
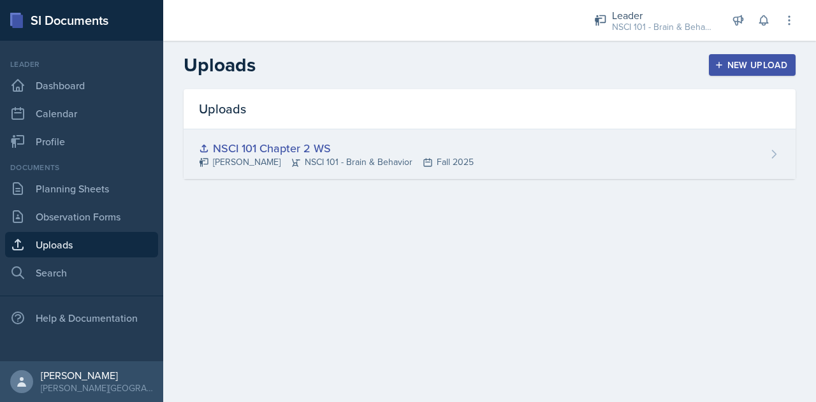
click at [298, 144] on div "NSCI 101 Chapter 2 WS" at bounding box center [336, 148] width 275 height 17
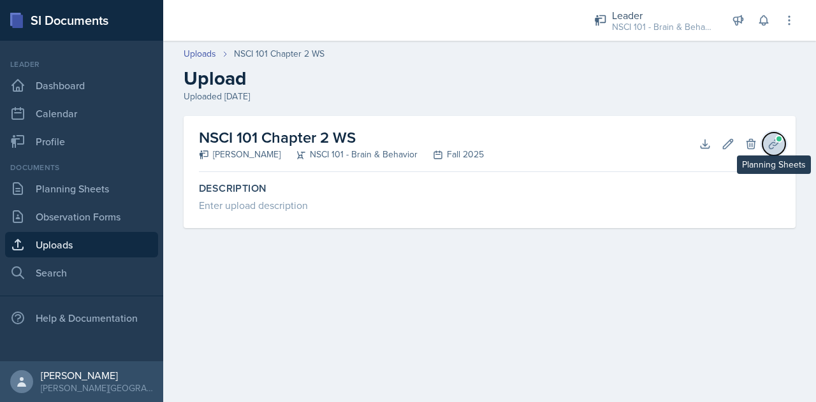
click at [772, 149] on icon at bounding box center [774, 144] width 13 height 13
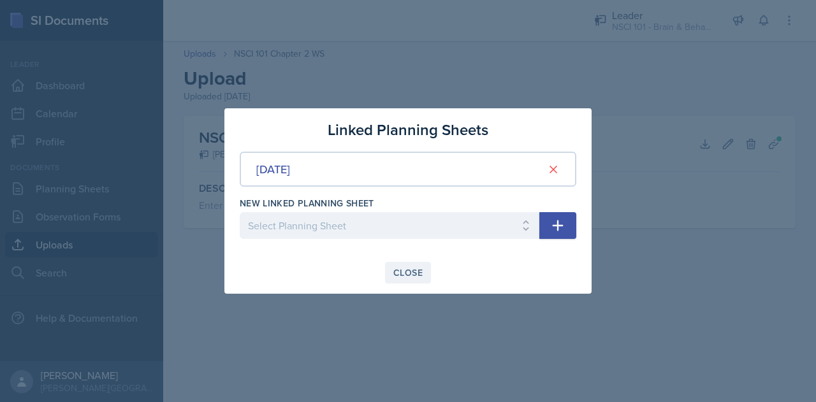
click at [403, 276] on div "Close" at bounding box center [408, 273] width 29 height 10
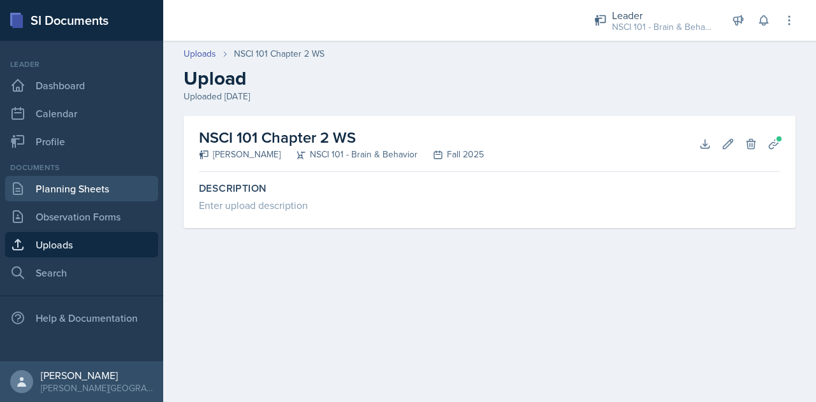
click at [45, 193] on link "Planning Sheets" at bounding box center [81, 189] width 153 height 26
